Goal: Book appointment/travel/reservation

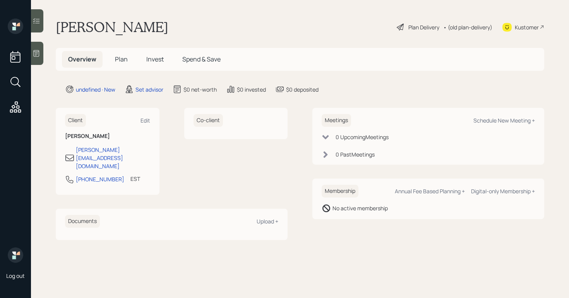
click at [38, 58] on div at bounding box center [37, 53] width 12 height 23
click at [494, 122] on div "Schedule New Meeting +" at bounding box center [504, 120] width 62 height 7
select select "round-robin"
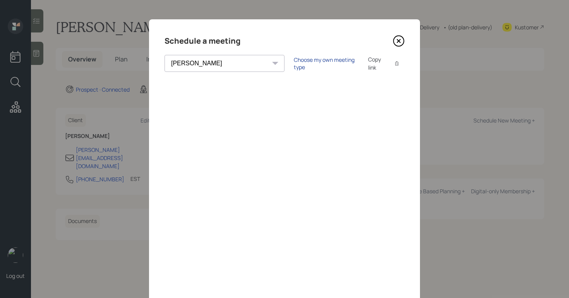
click at [294, 66] on div "Choose my own meeting type" at bounding box center [326, 63] width 65 height 15
click at [394, 43] on icon at bounding box center [399, 41] width 12 height 12
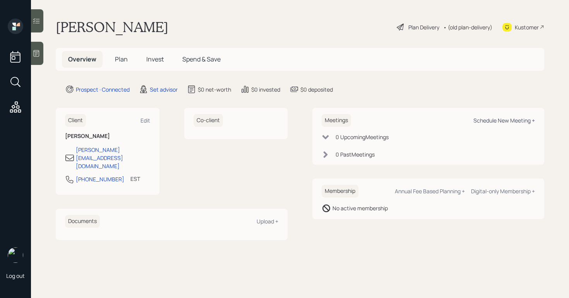
click at [489, 120] on div "Schedule New Meeting +" at bounding box center [504, 120] width 62 height 7
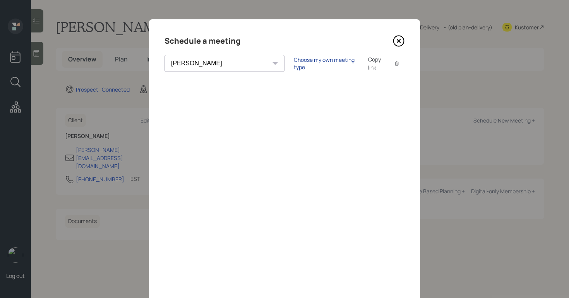
click at [294, 64] on div "Choose my own meeting type" at bounding box center [326, 63] width 65 height 15
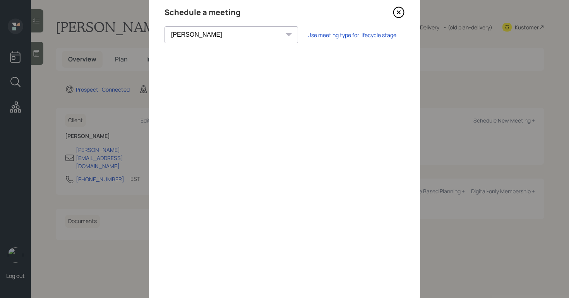
scroll to position [50, 0]
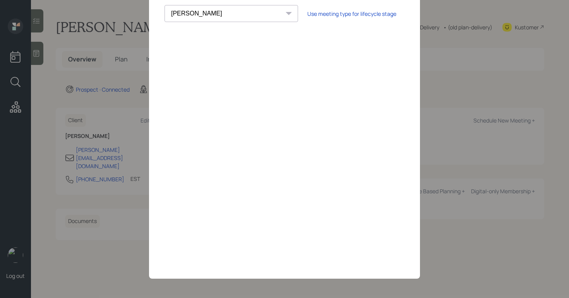
click at [209, 9] on select "Theresa Spinello Matthew Burke Aleksandra Szegda Eitan Bar-David Ian Yamey Trev…" at bounding box center [232, 13] width 134 height 17
select select "b1d8ea90-abcc-42aa-86cc-4f33a132aacc"
click at [165, 5] on select "Theresa Spinello Matthew Burke Aleksandra Szegda Eitan Bar-David Ian Yamey Trev…" at bounding box center [232, 13] width 134 height 17
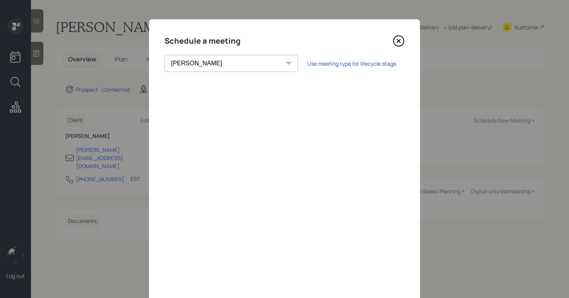
click at [394, 37] on icon at bounding box center [399, 41] width 12 height 12
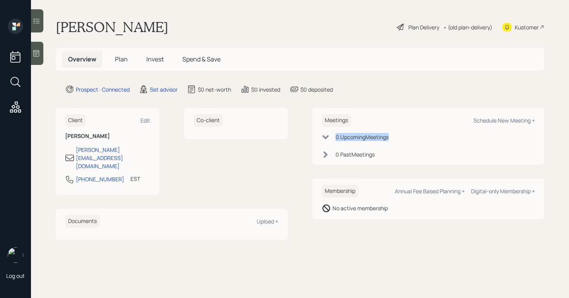
drag, startPoint x: 508, startPoint y: 134, endPoint x: 473, endPoint y: 141, distance: 34.6
click at [508, 142] on div "Meetings Schedule New Meeting + 0 Upcoming Meeting s 0 Past Meeting s" at bounding box center [428, 136] width 232 height 57
click at [429, 99] on main "Angela Barkley Plan Delivery • (old plan-delivery) Kustomer Overview Plan Inves…" at bounding box center [300, 149] width 538 height 298
